Goal: Task Accomplishment & Management: Complete application form

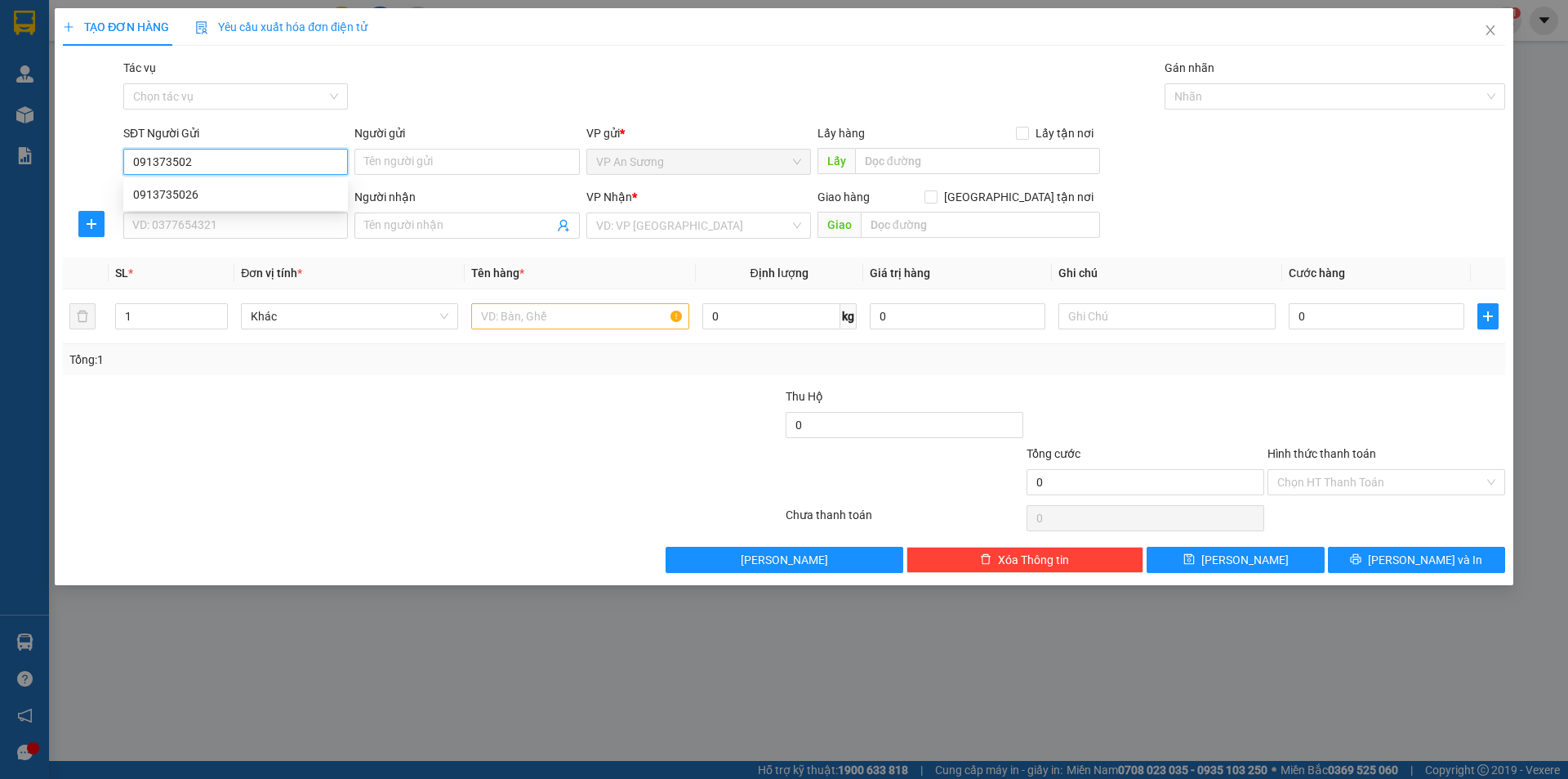
type input "0913735026"
click at [293, 201] on div "0913735026" at bounding box center [236, 194] width 205 height 18
type input "0946931911"
type input "100.000"
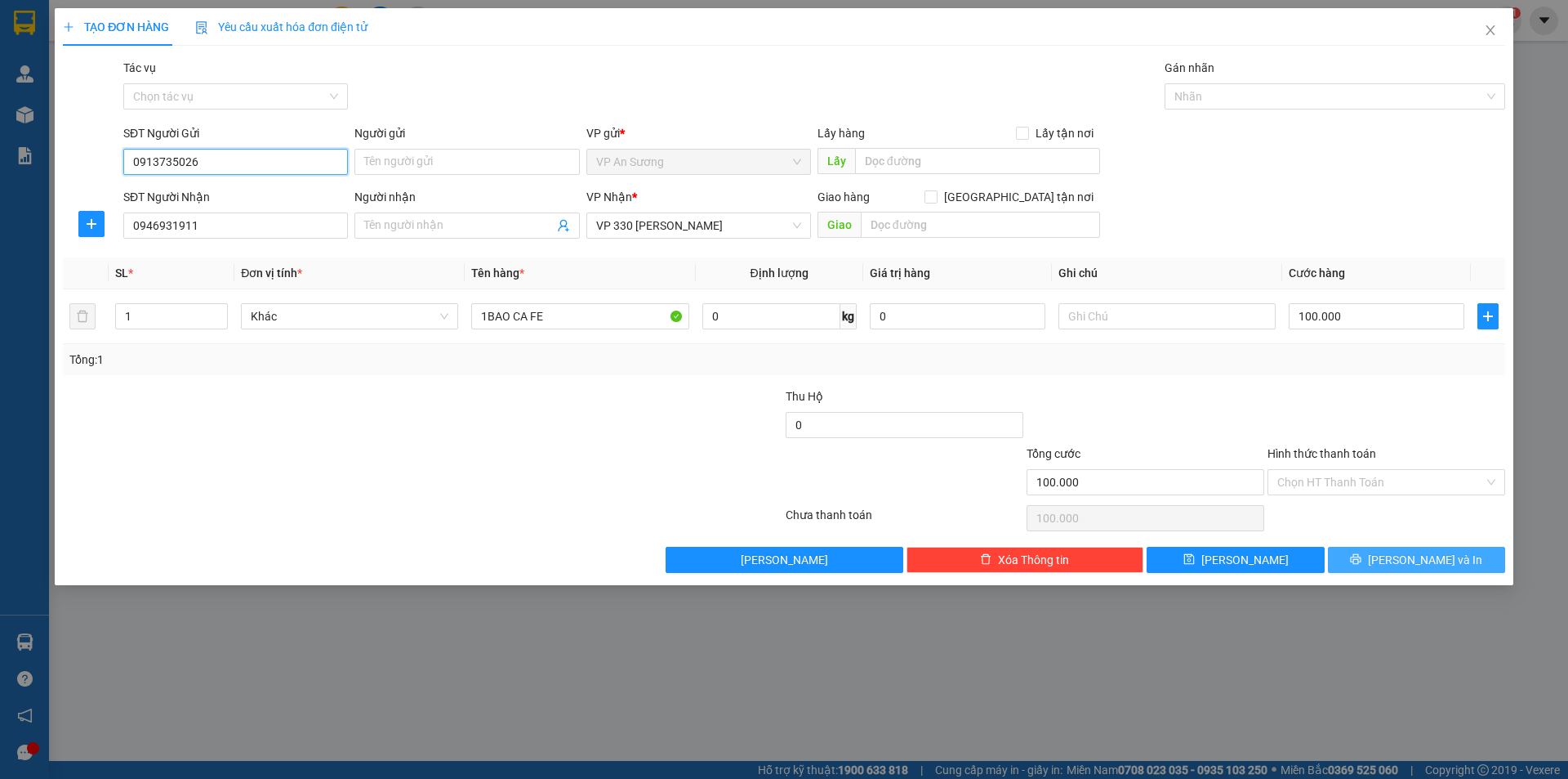
type input "0913735026"
drag, startPoint x: 1423, startPoint y: 551, endPoint x: 1413, endPoint y: 558, distance: 12.2
click at [1422, 554] on span "[PERSON_NAME] và In" at bounding box center [1425, 560] width 114 height 18
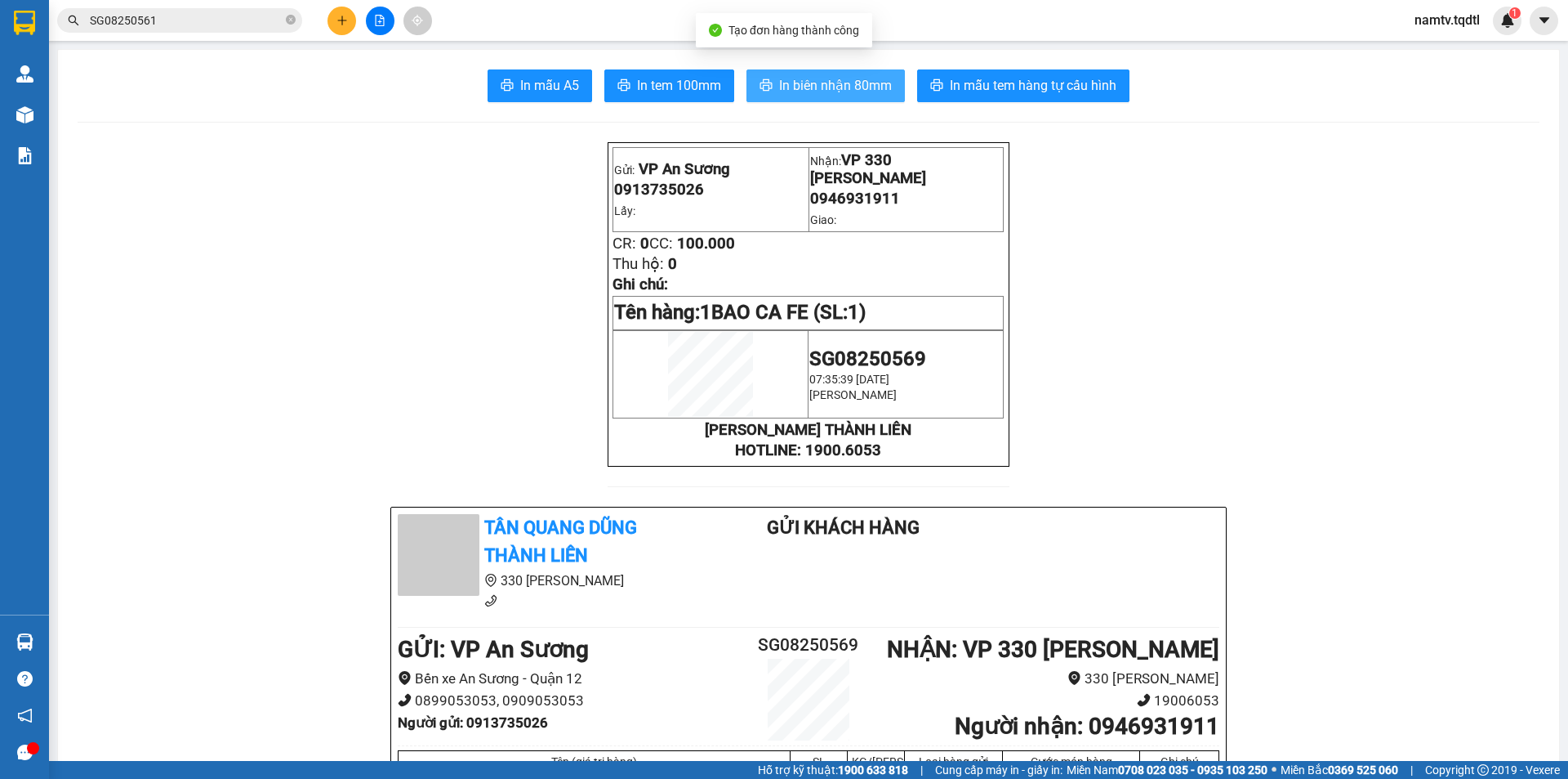
click at [828, 75] on span "In biên nhận 80mm" at bounding box center [835, 85] width 112 height 21
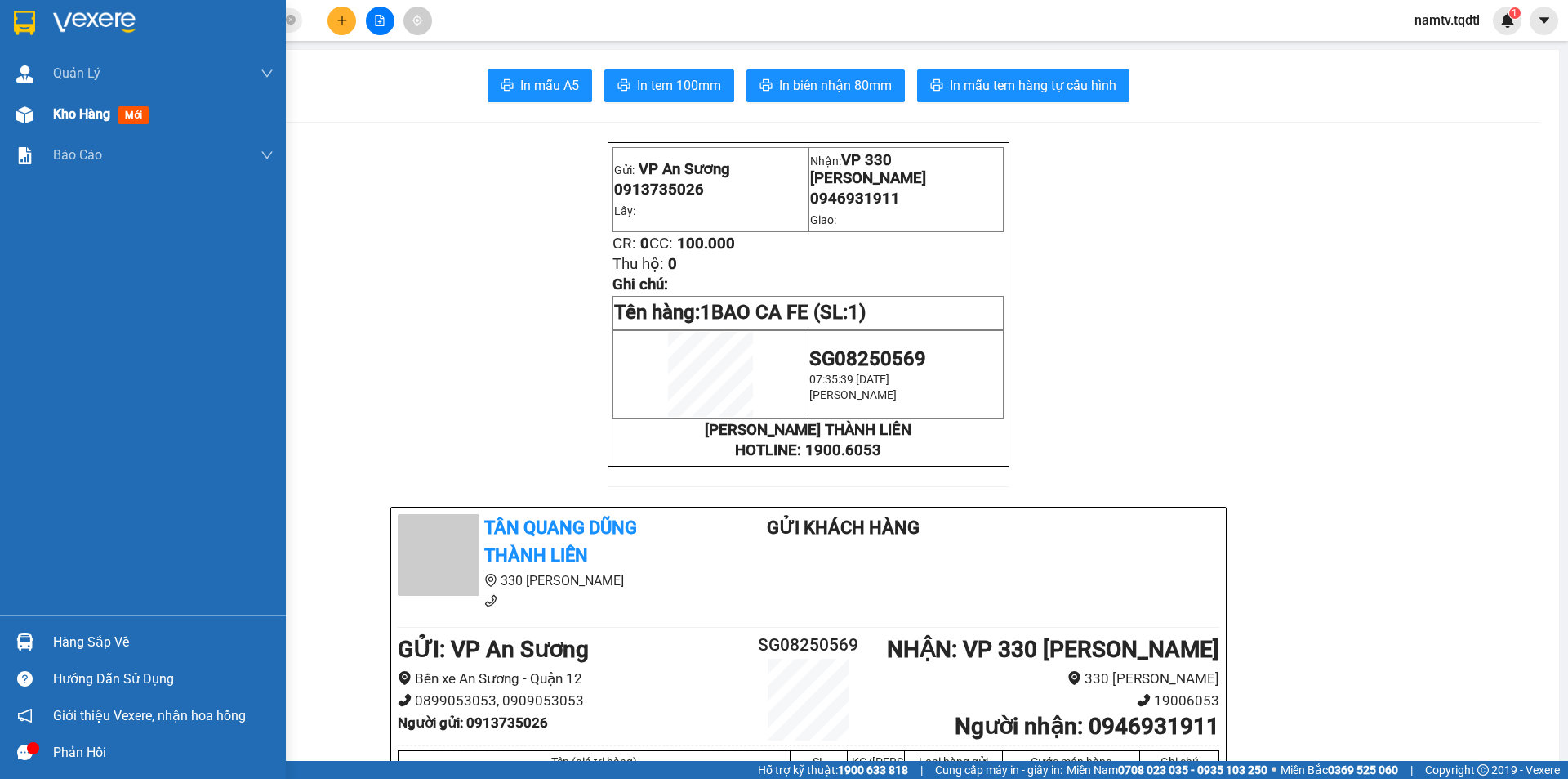
drag, startPoint x: 26, startPoint y: 123, endPoint x: 25, endPoint y: 131, distance: 8.1
click at [26, 124] on div at bounding box center [25, 115] width 29 height 29
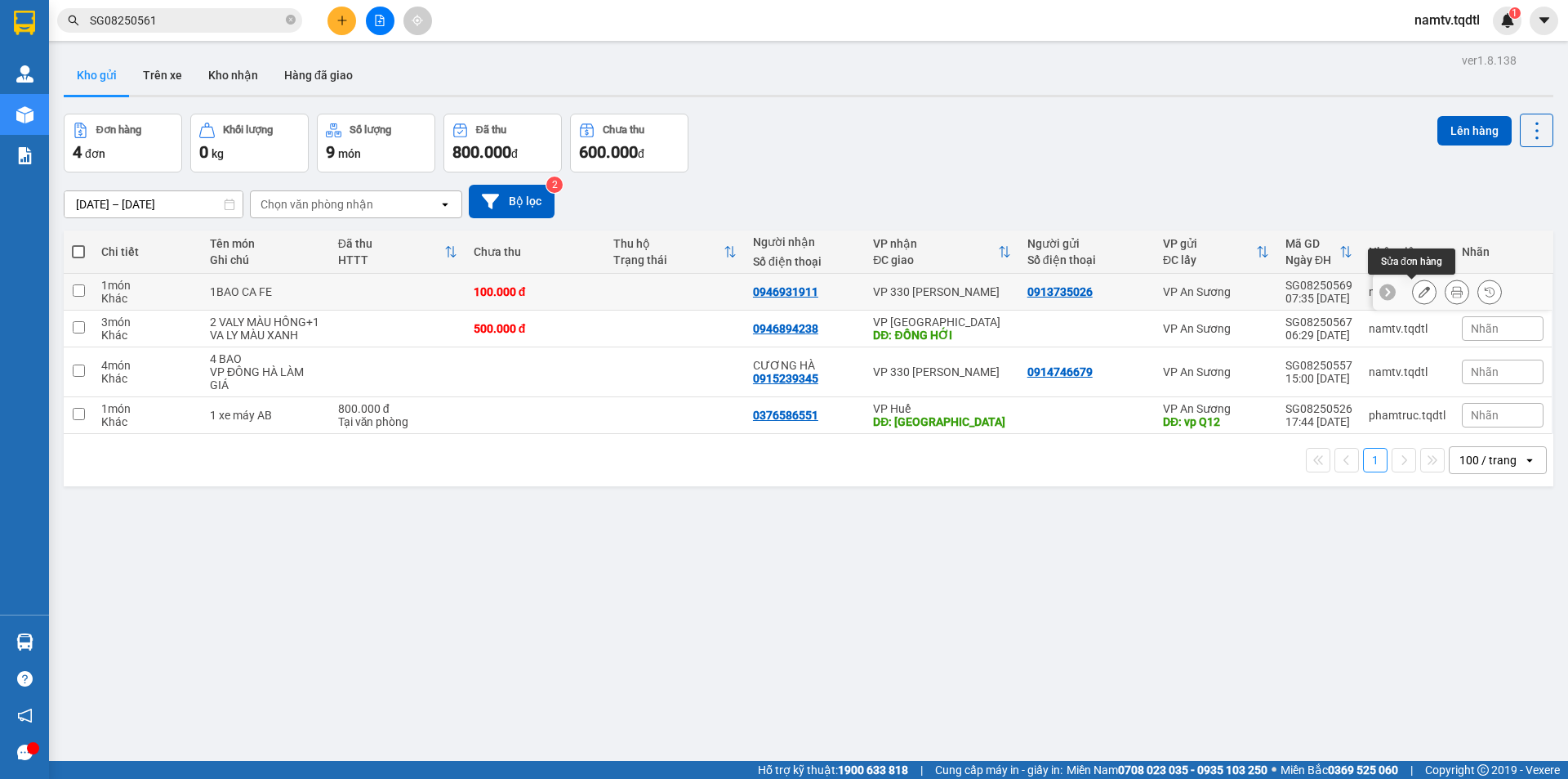
click at [1419, 296] on icon at bounding box center [1424, 291] width 11 height 11
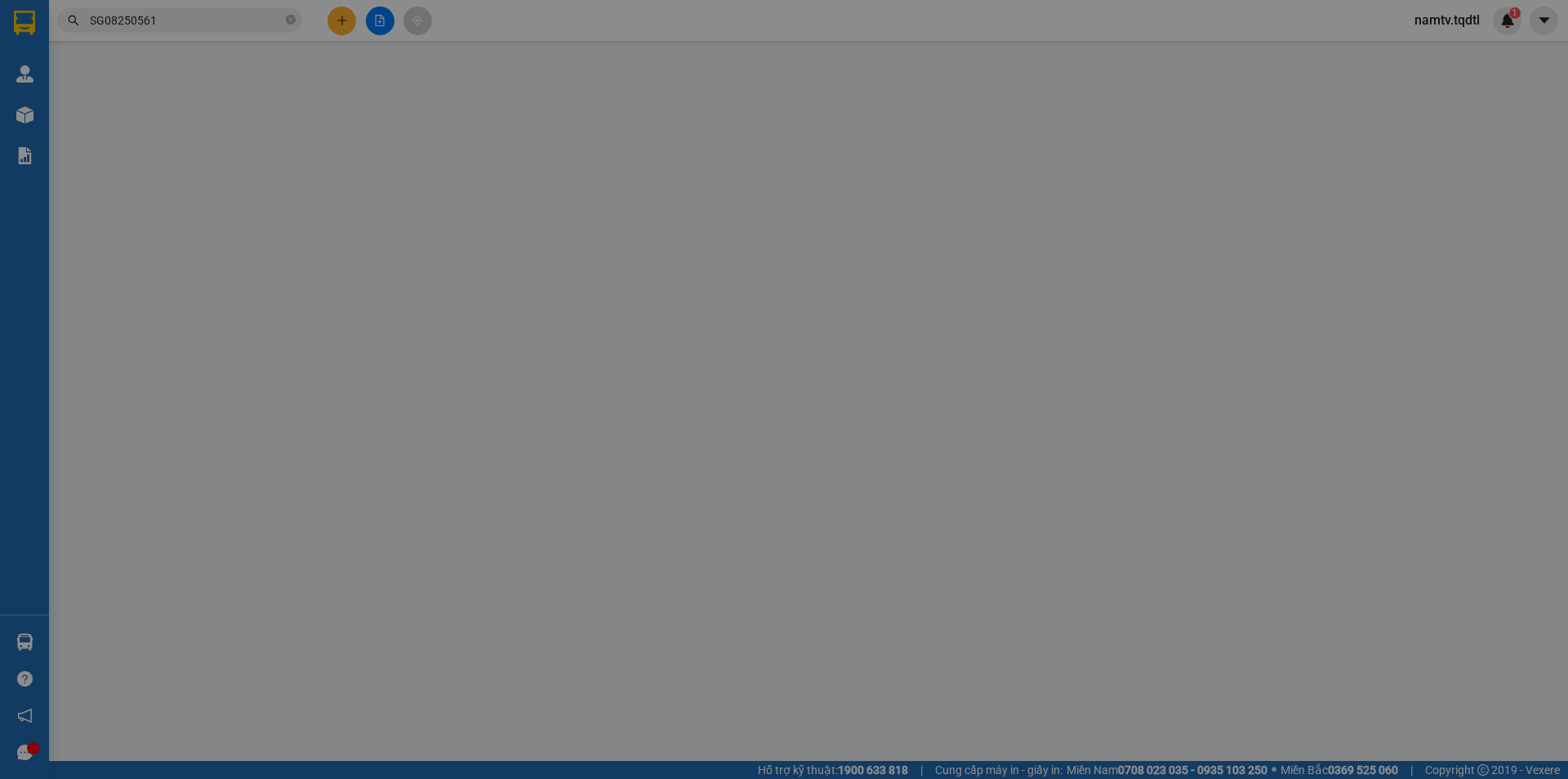
type input "0913735026"
type input "0946931911"
type input "100.000"
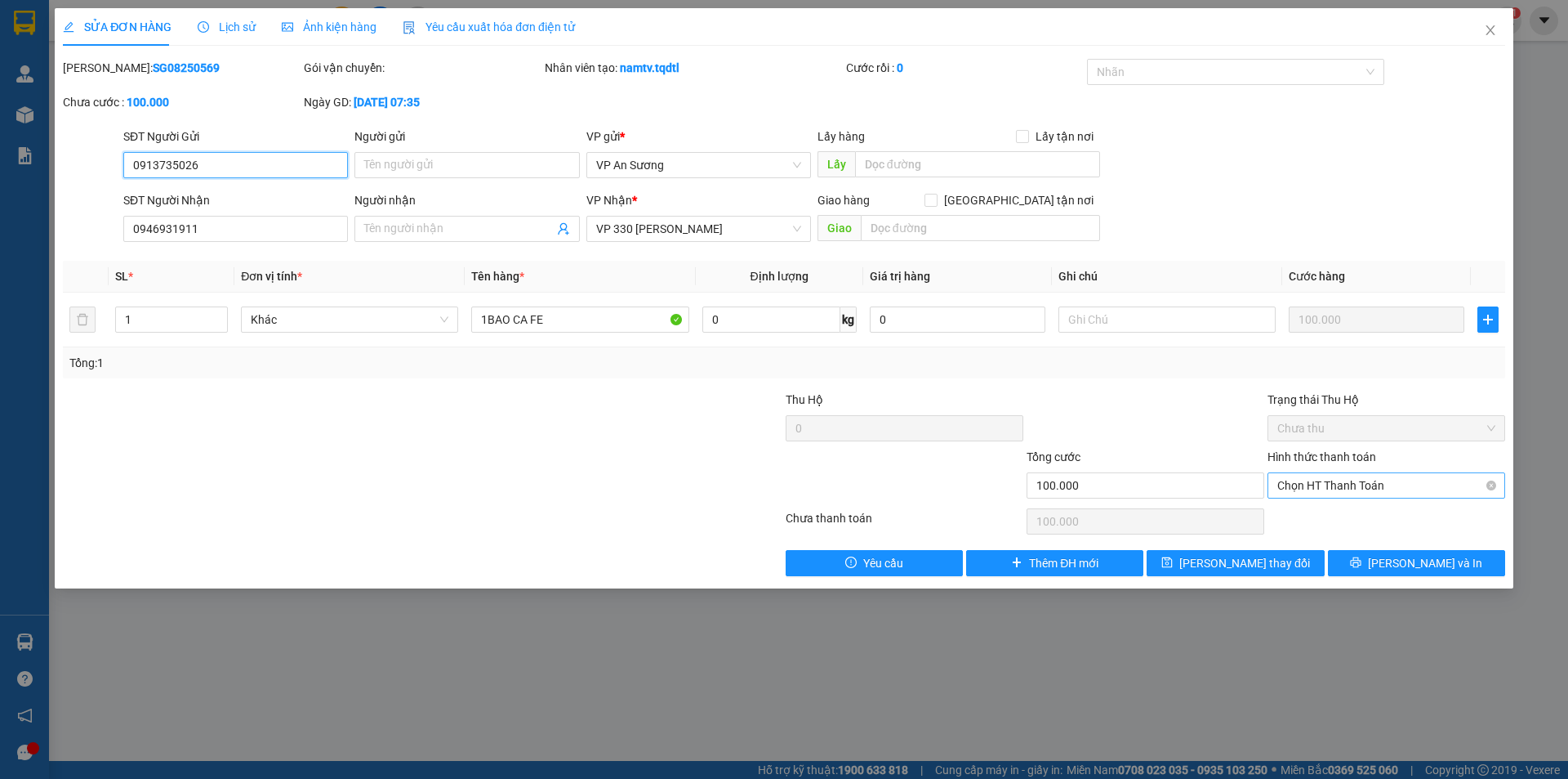
click at [1336, 475] on span "Chọn HT Thanh Toán" at bounding box center [1386, 485] width 218 height 25
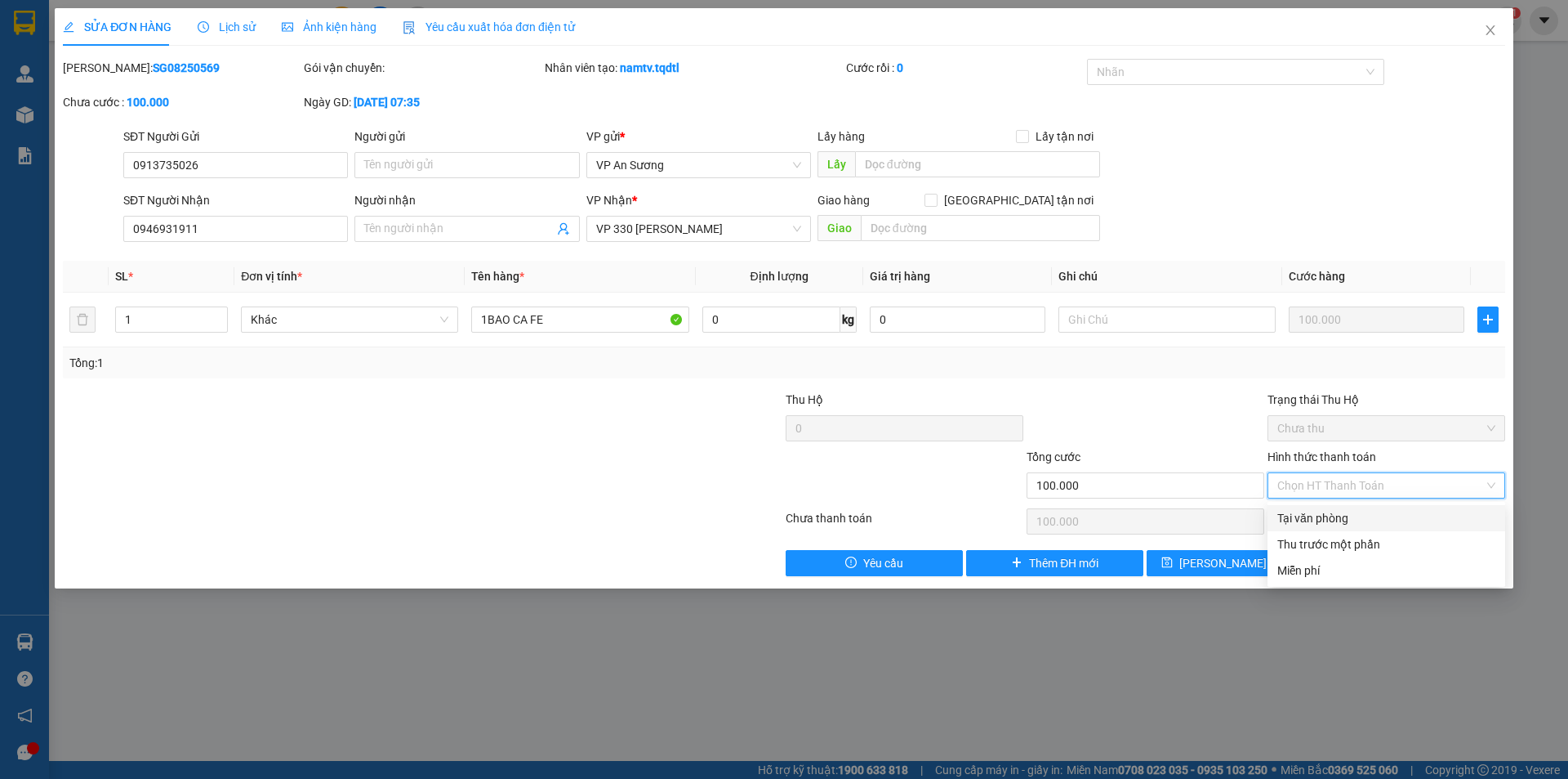
click at [1318, 520] on div "Tại văn phòng" at bounding box center [1386, 518] width 218 height 18
type input "0"
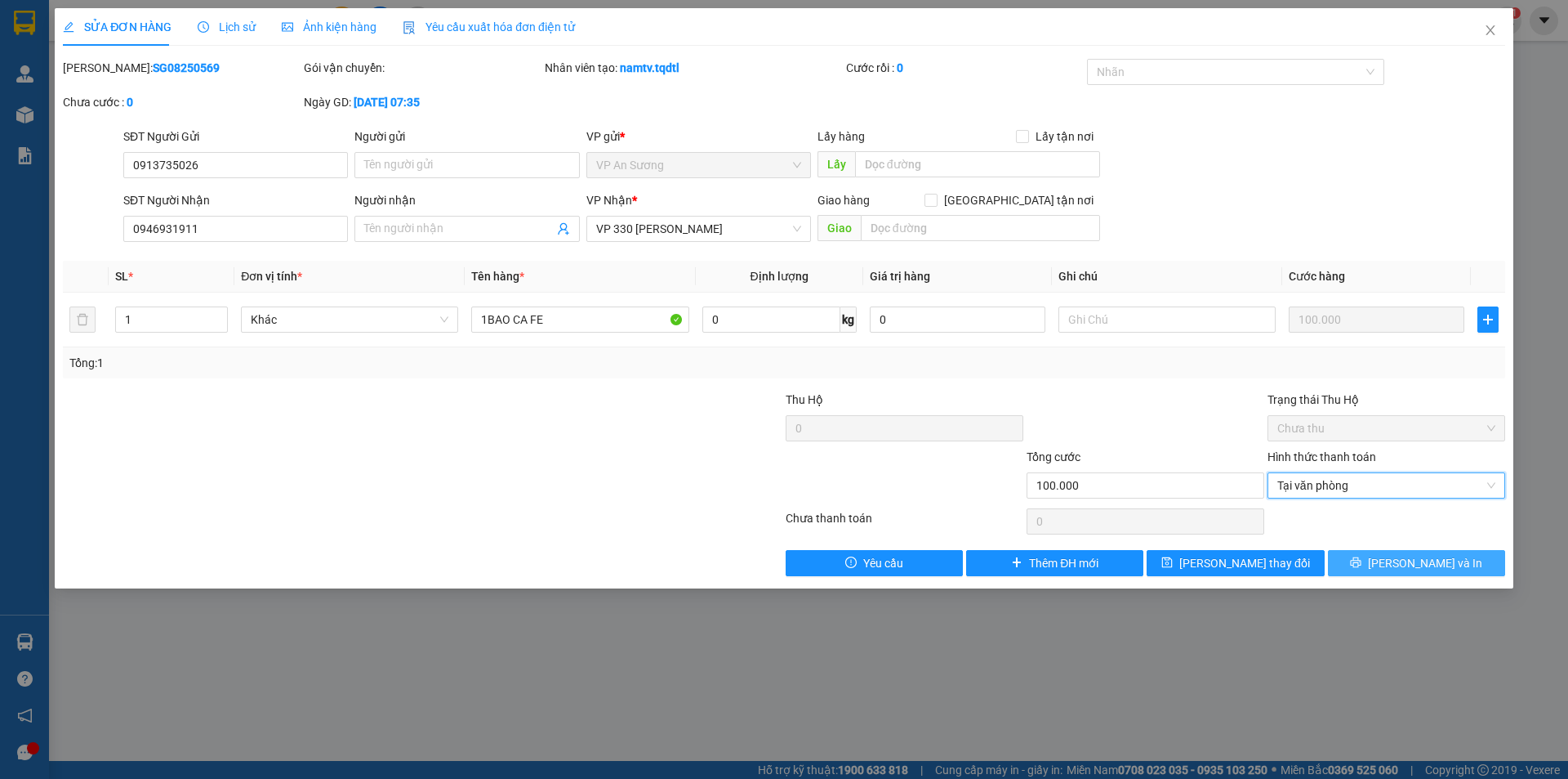
click at [1419, 566] on span "[PERSON_NAME] và In" at bounding box center [1425, 563] width 114 height 18
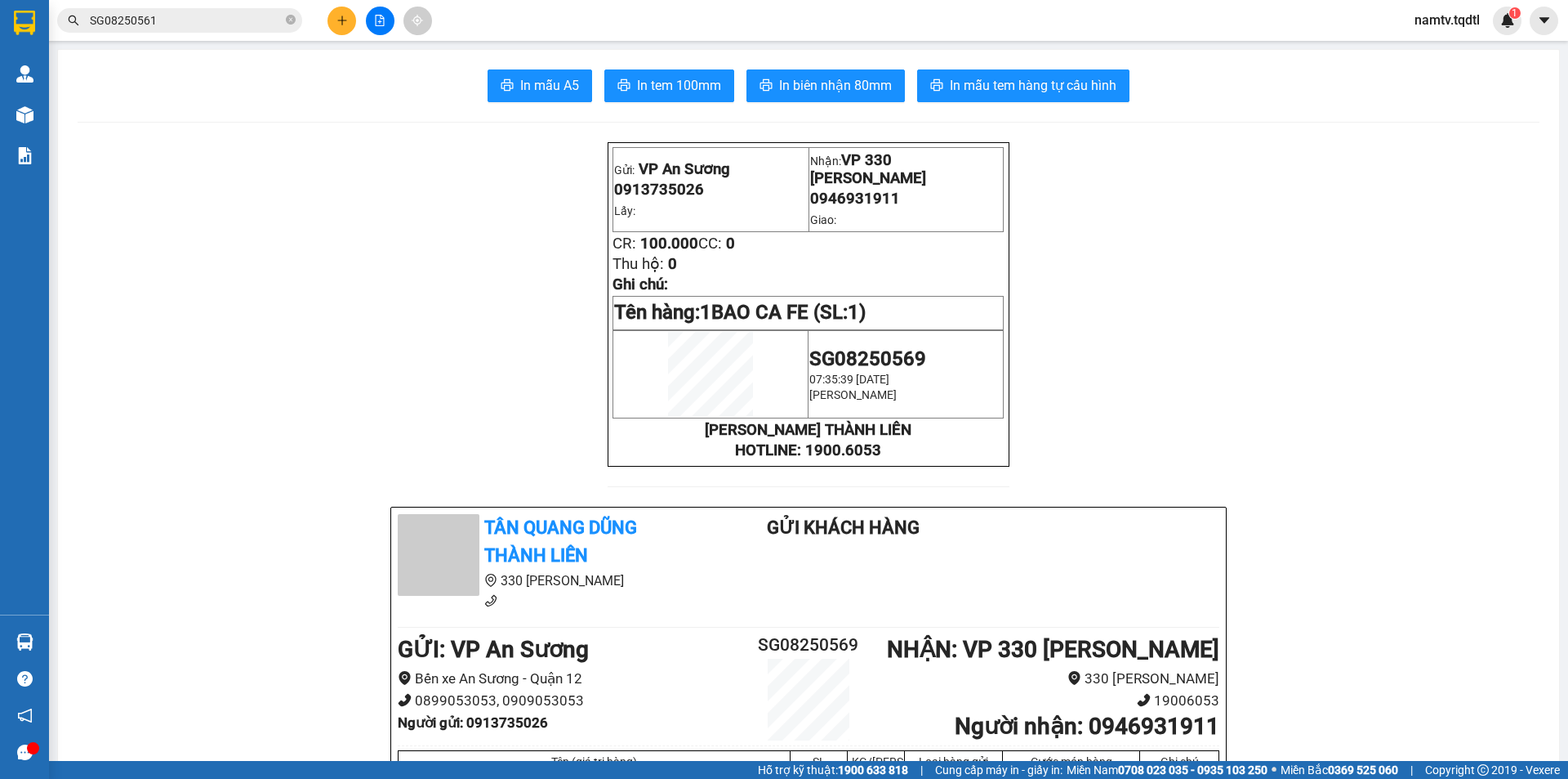
click at [704, 94] on span "In tem 100mm" at bounding box center [679, 85] width 85 height 21
click at [384, 25] on icon "file-add" at bounding box center [379, 20] width 9 height 11
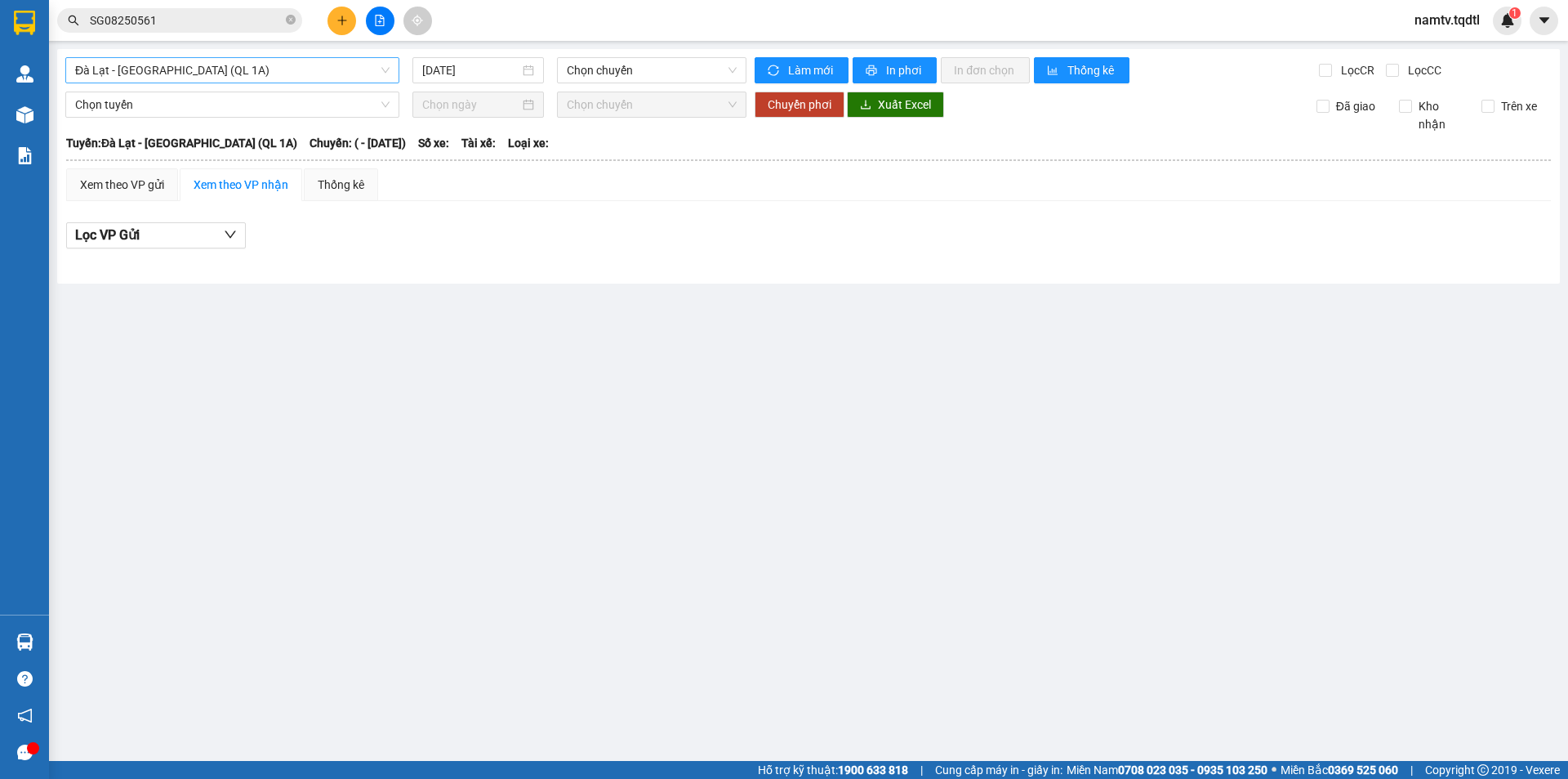
click at [294, 66] on span "Đà Lạt - [GEOGRAPHIC_DATA] (QL 1A)" at bounding box center [232, 70] width 315 height 25
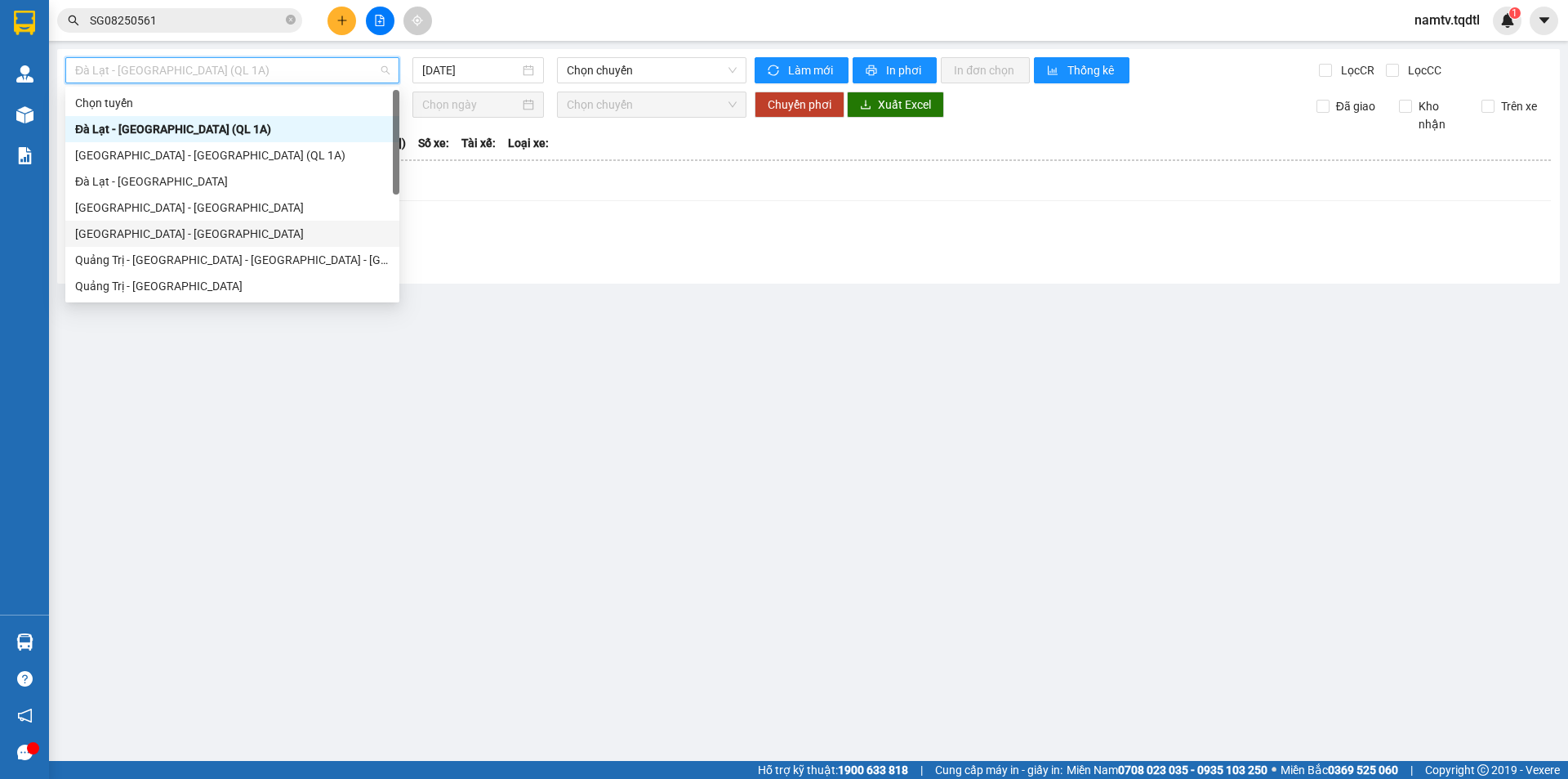
click at [198, 236] on div "[GEOGRAPHIC_DATA] - [GEOGRAPHIC_DATA]" at bounding box center [232, 234] width 315 height 18
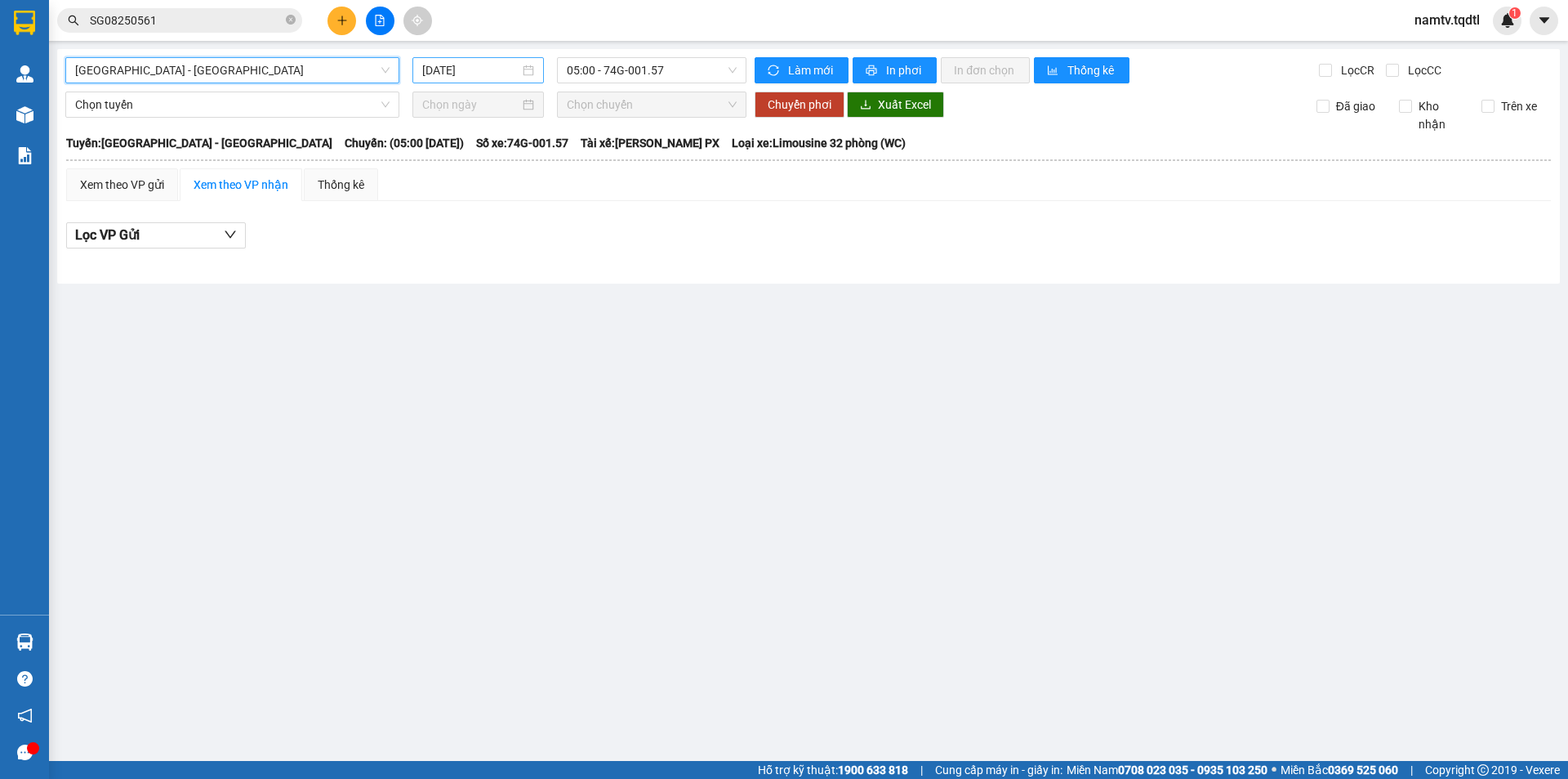
click at [453, 71] on input "[DATE]" at bounding box center [471, 71] width 98 height 18
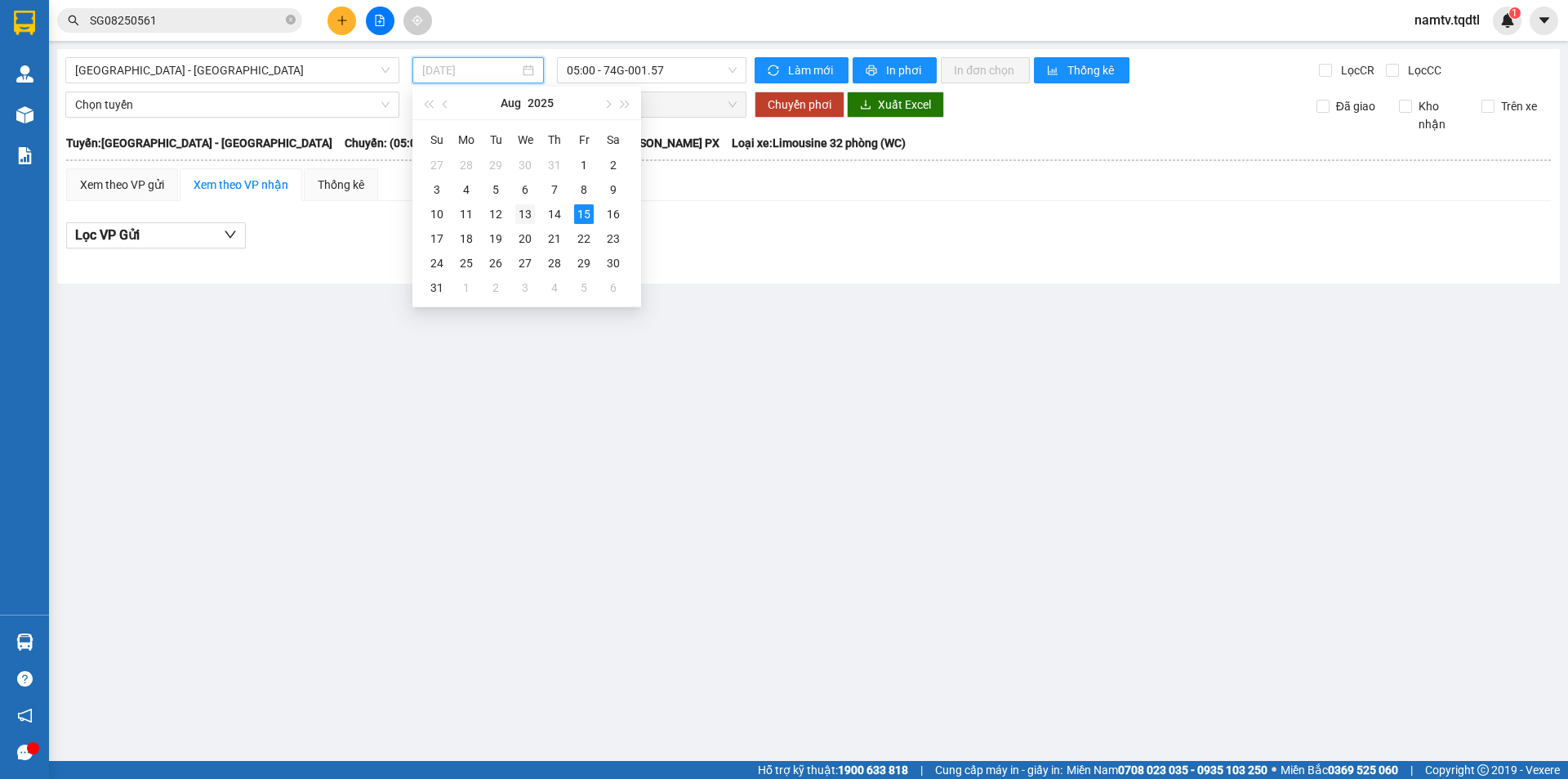
click at [524, 214] on div "13" at bounding box center [526, 214] width 20 height 20
type input "[DATE]"
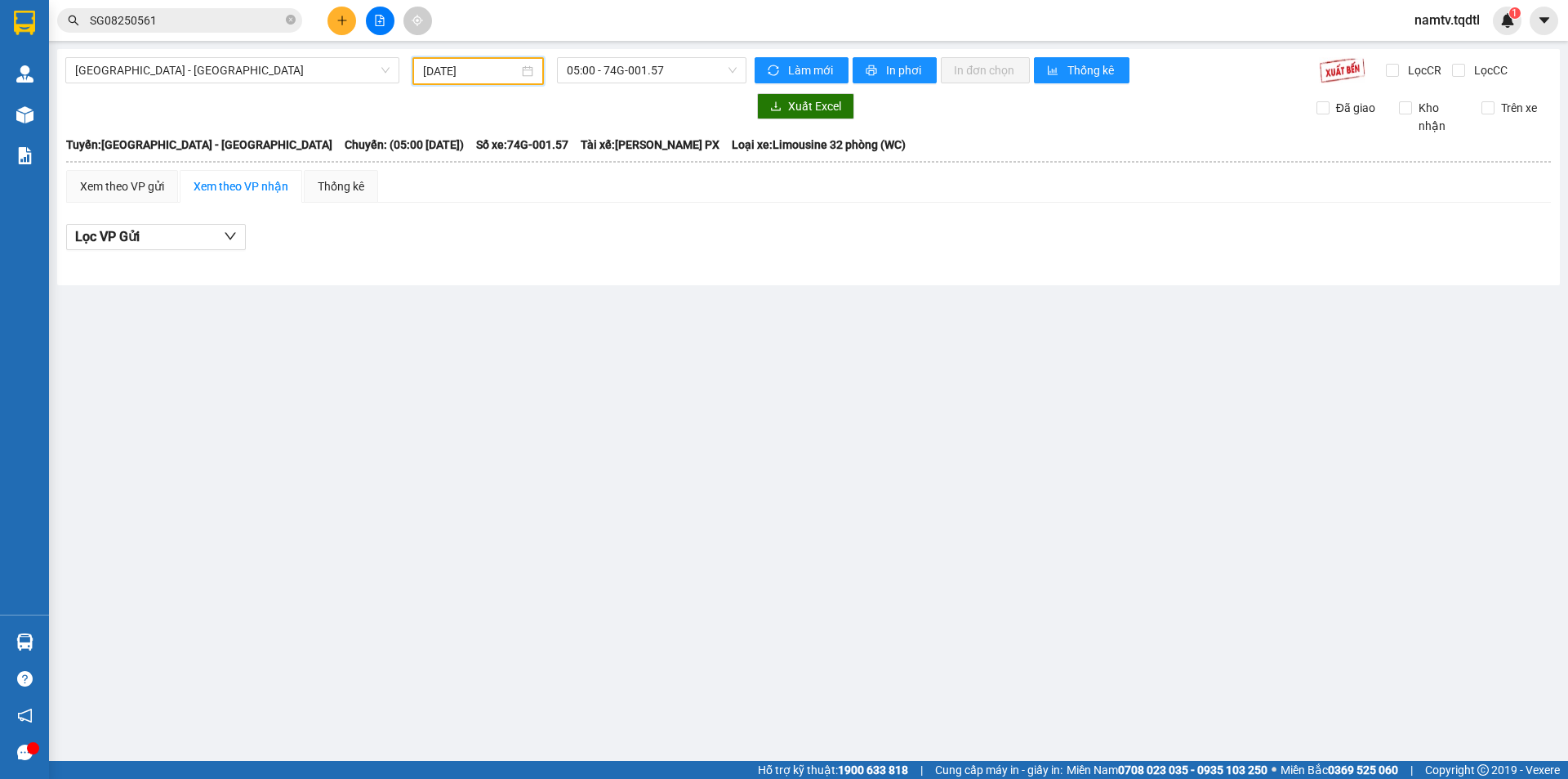
click at [636, 86] on div "[GEOGRAPHIC_DATA] - [GEOGRAPHIC_DATA] [DATE] 05:00 - 74G-001.57 Làm mới In phơi…" at bounding box center [808, 166] width 1503 height 236
click at [644, 75] on span "05:00 - 74G-001.57" at bounding box center [651, 70] width 170 height 25
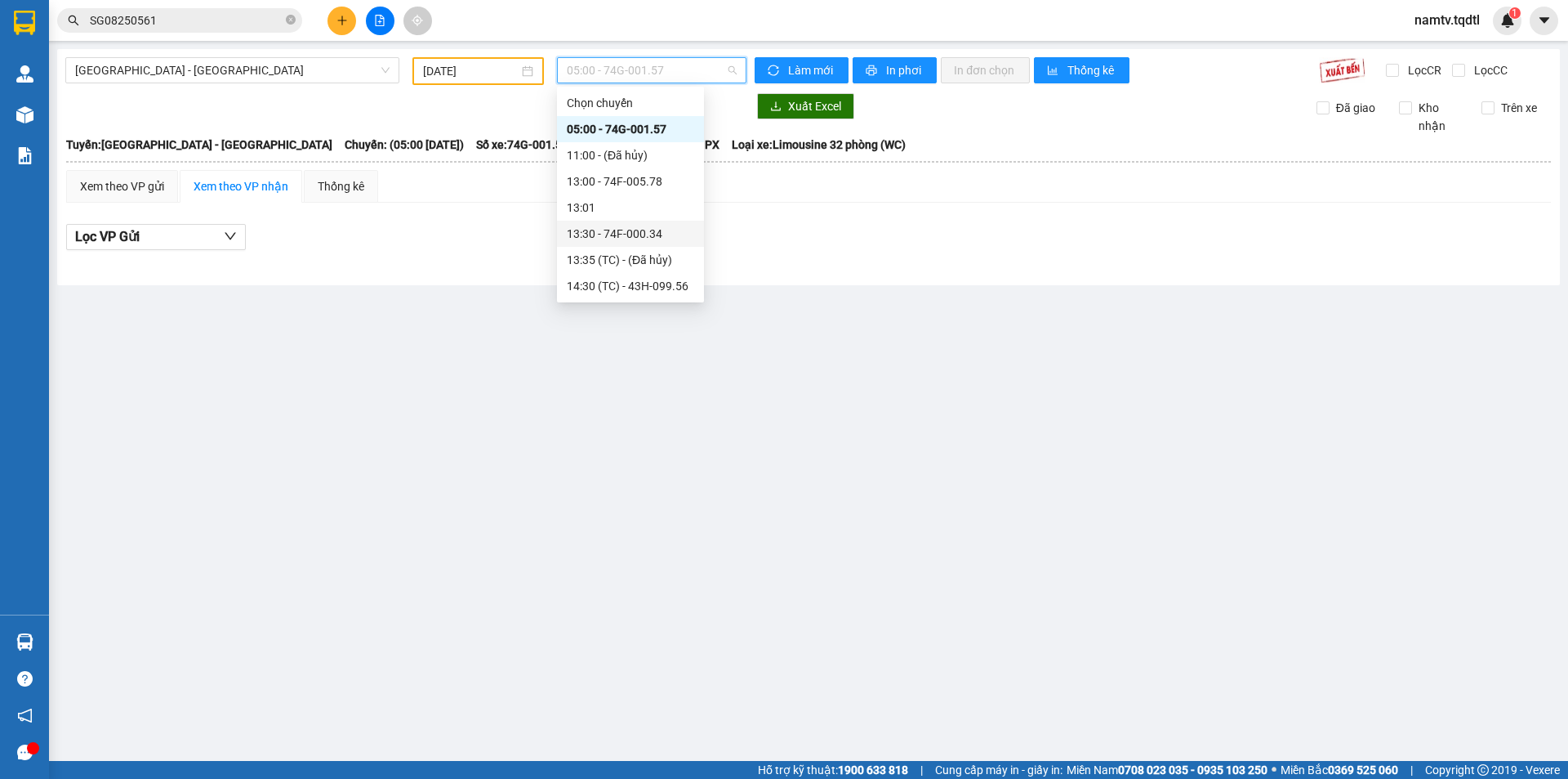
scroll to position [26, 0]
click at [637, 248] on div "14:30 (TC) - 43H-099.56" at bounding box center [631, 260] width 147 height 26
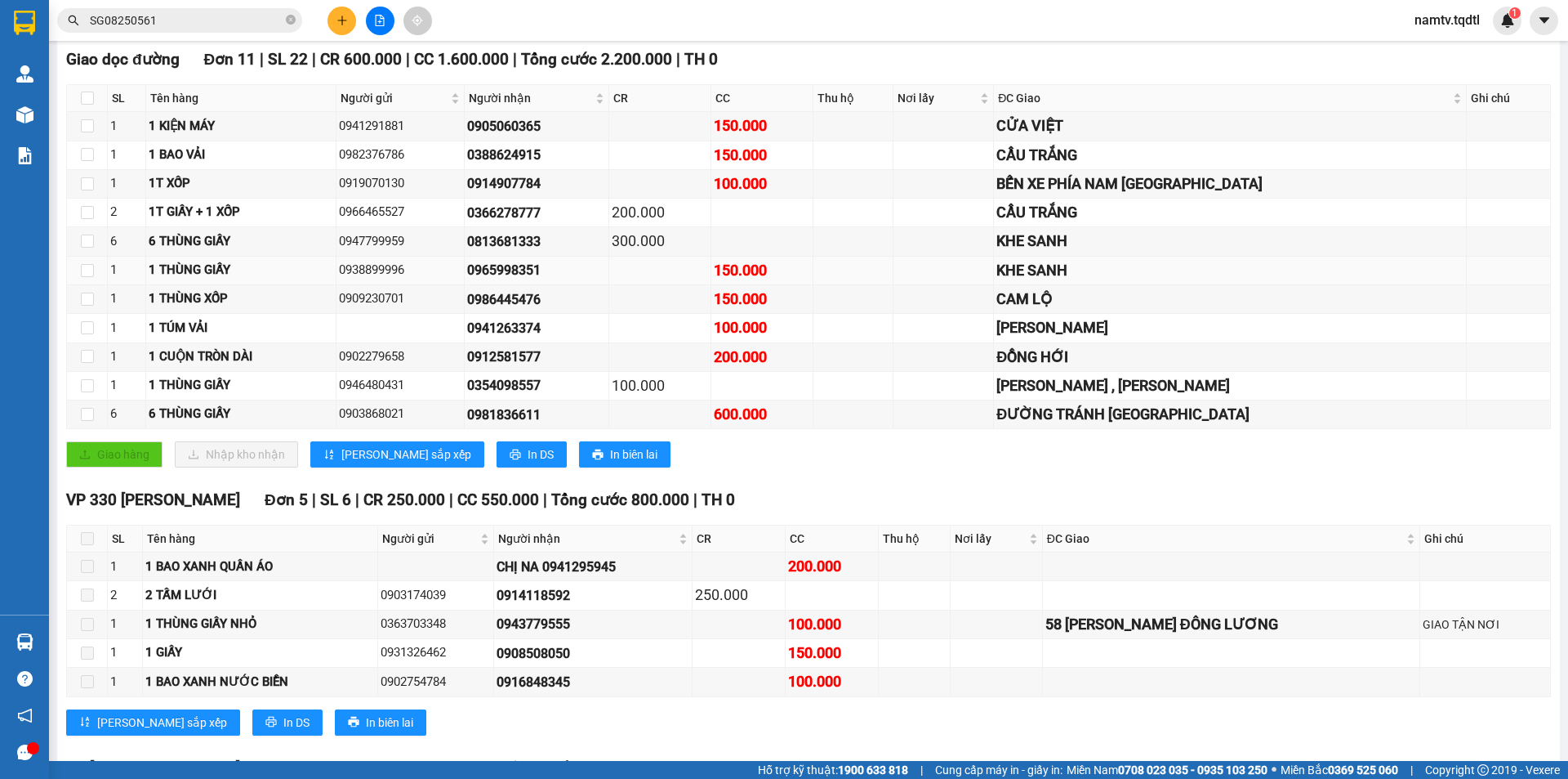
scroll to position [408, 0]
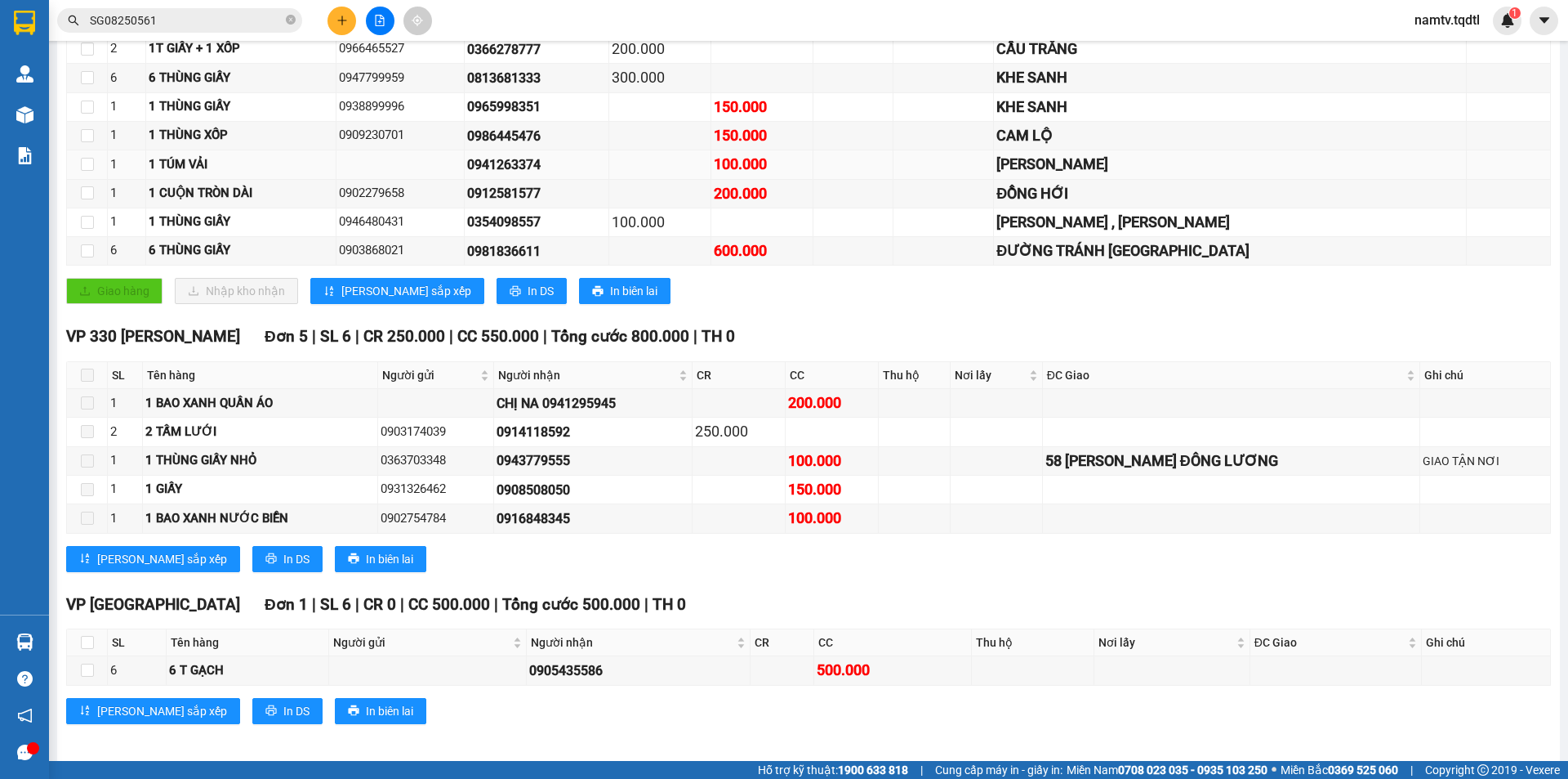
drag, startPoint x: 507, startPoint y: 164, endPoint x: 637, endPoint y: 169, distance: 130.1
click at [606, 169] on div "0941263374" at bounding box center [536, 164] width 138 height 21
copy div "0941263374"
click at [230, 30] on span "SG08250561" at bounding box center [179, 20] width 245 height 25
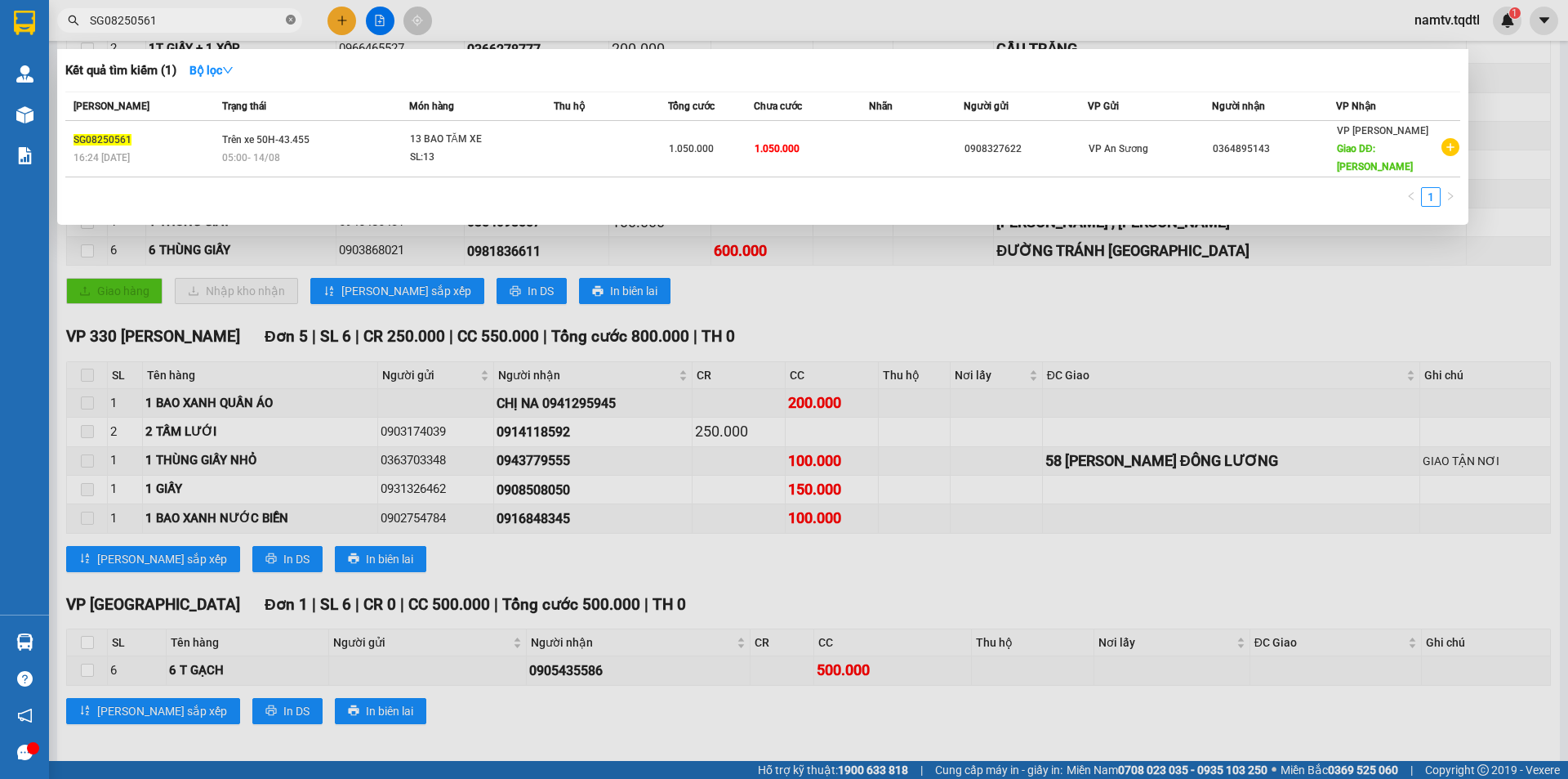
click at [290, 21] on icon "close-circle" at bounding box center [291, 20] width 10 height 10
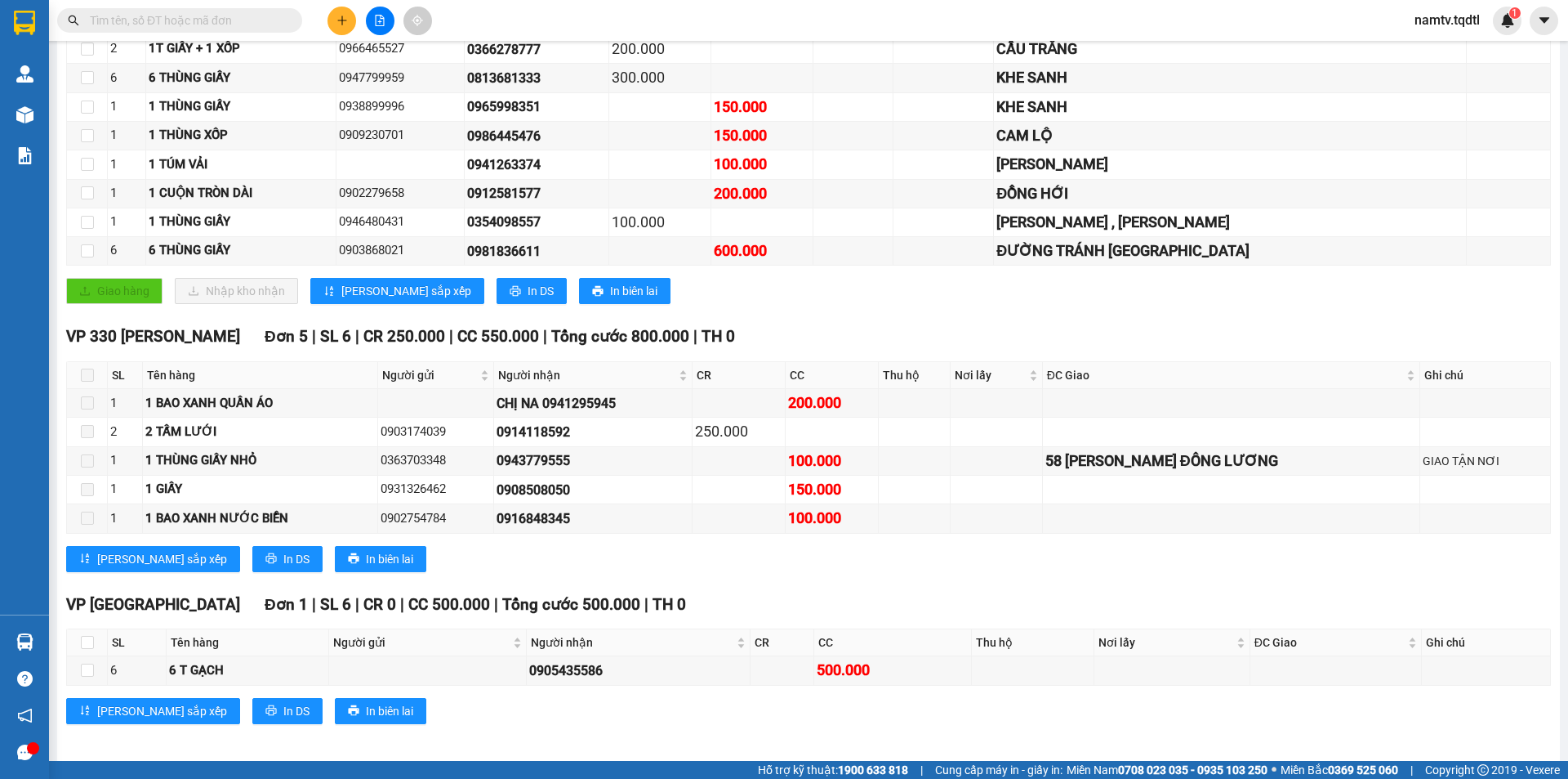
paste input "0941263374"
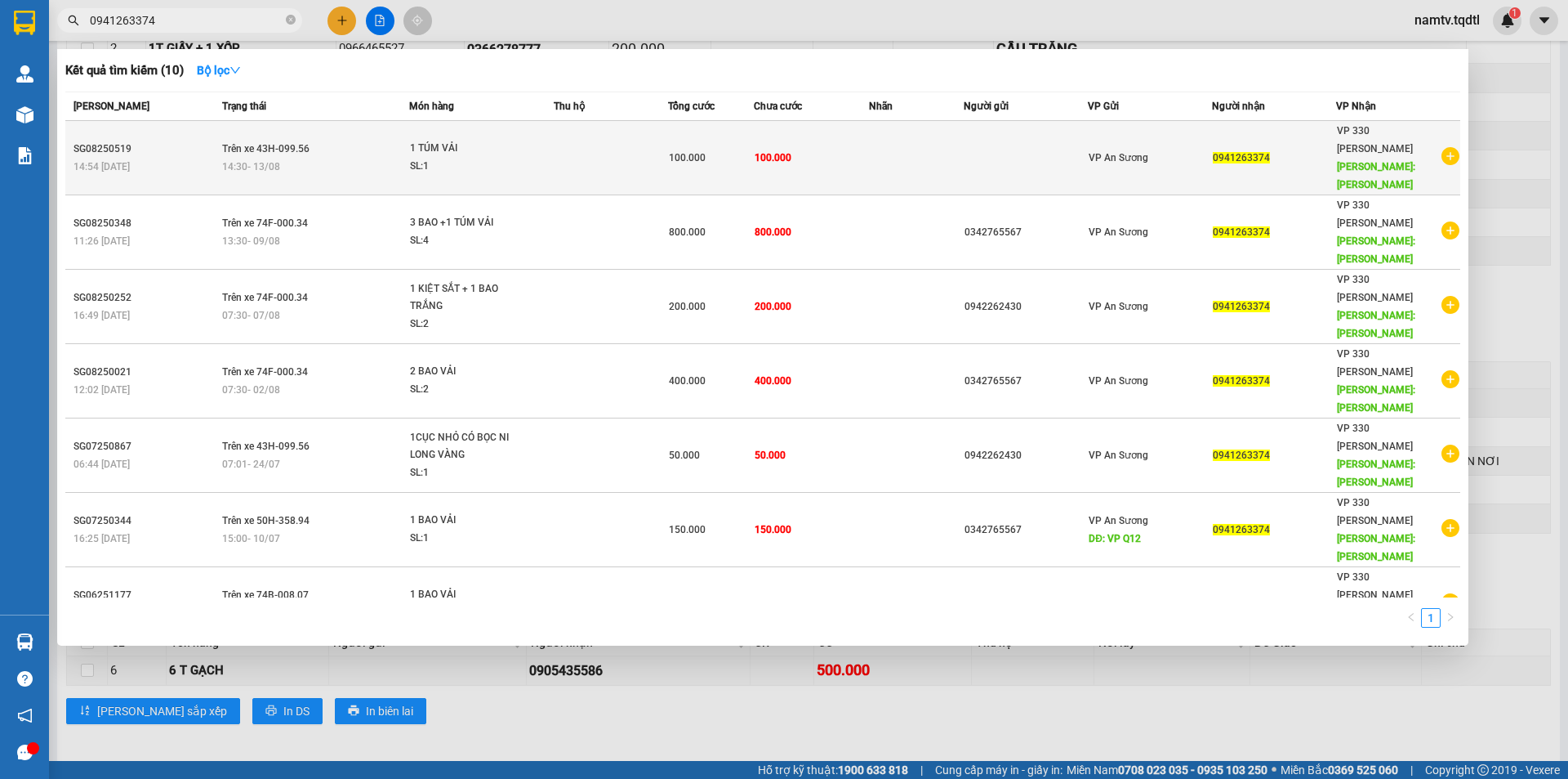
type input "0941263374"
click at [316, 146] on td "Trên xe 43H-099.56 14:30 [DATE]" at bounding box center [314, 157] width 191 height 75
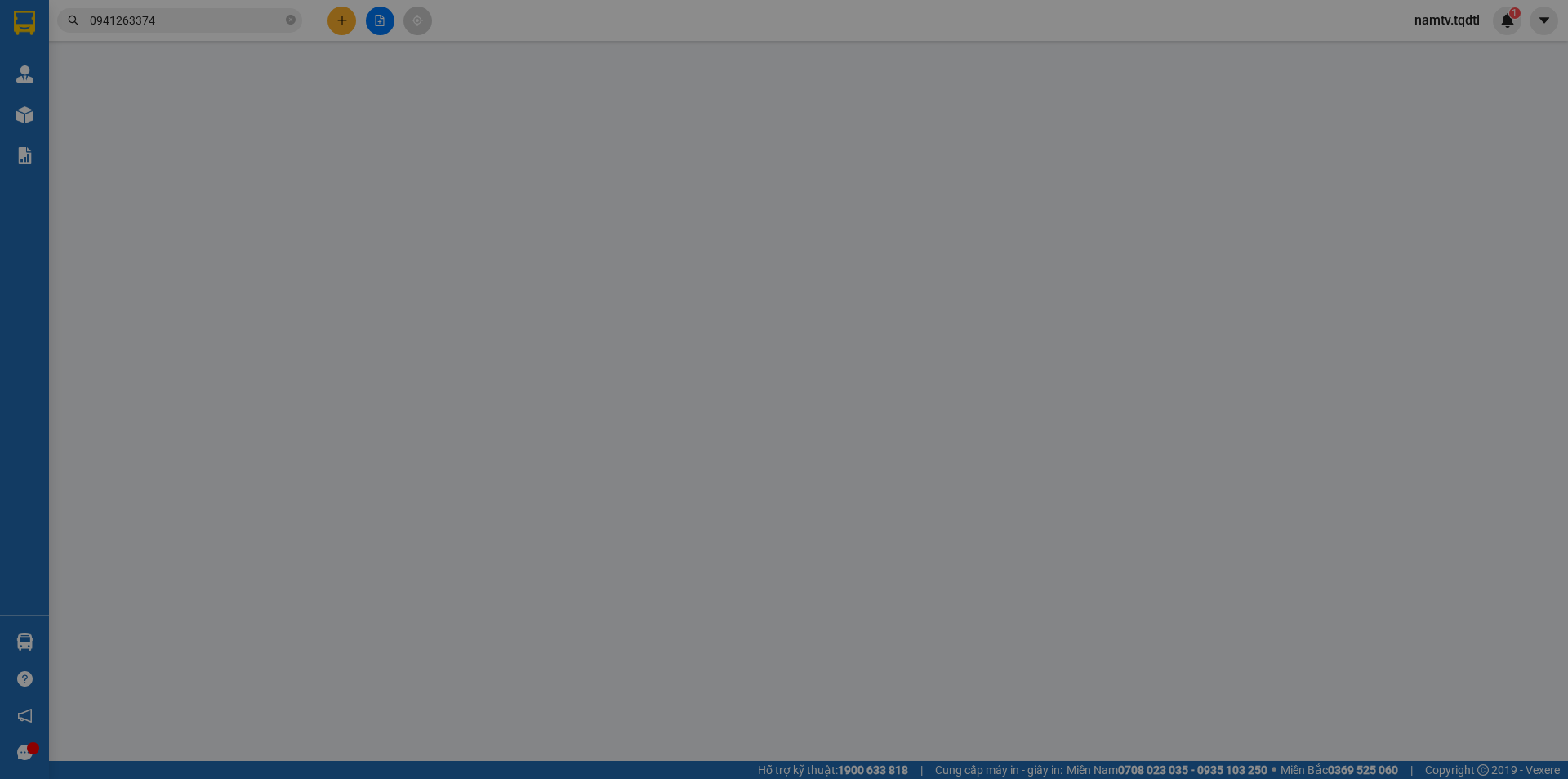
type input "0941263374"
type input "[PERSON_NAME]"
type input "100.000"
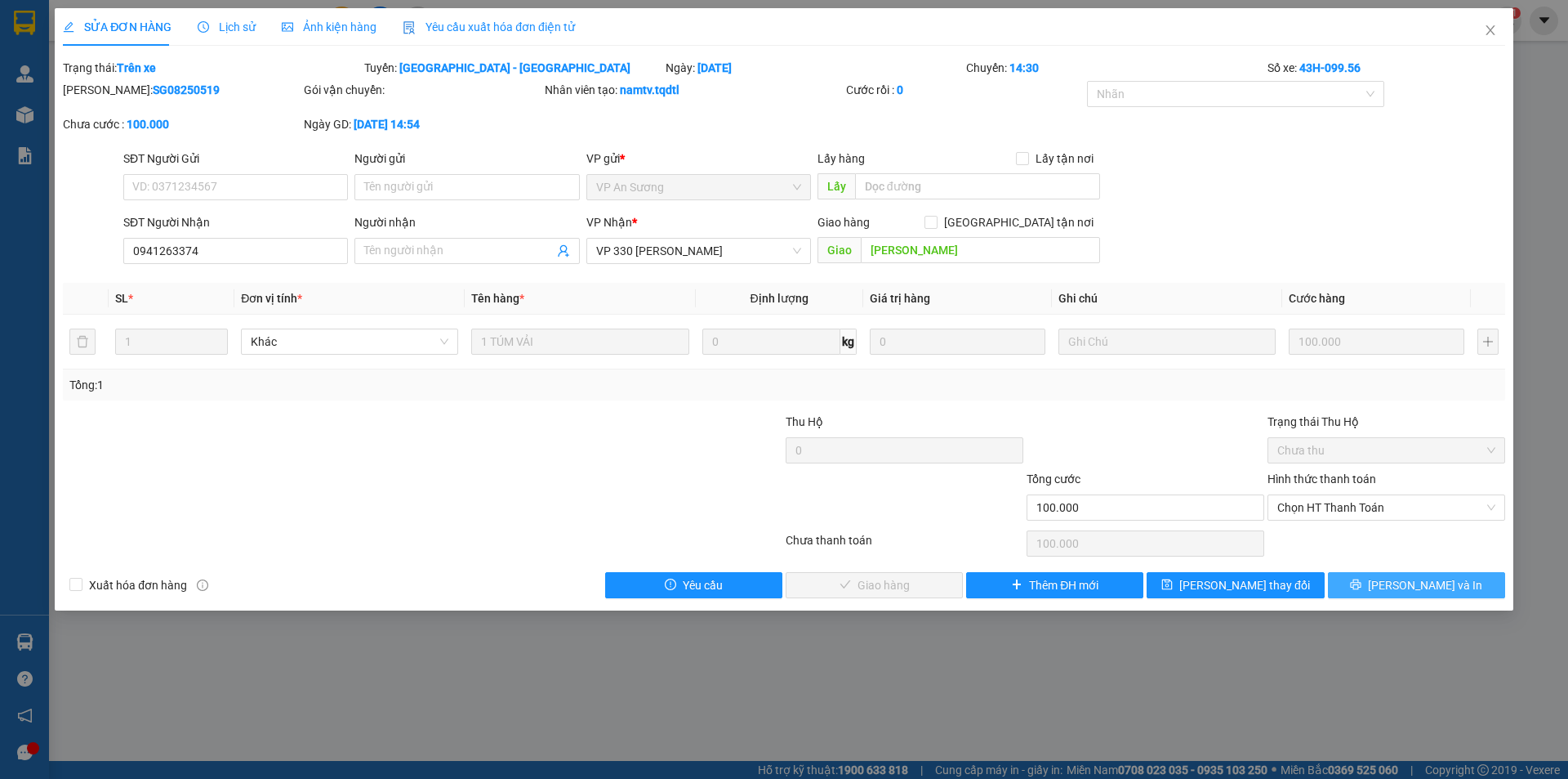
click at [1454, 588] on button "[PERSON_NAME] và In" at bounding box center [1417, 585] width 177 height 26
